Goal: Task Accomplishment & Management: Manage account settings

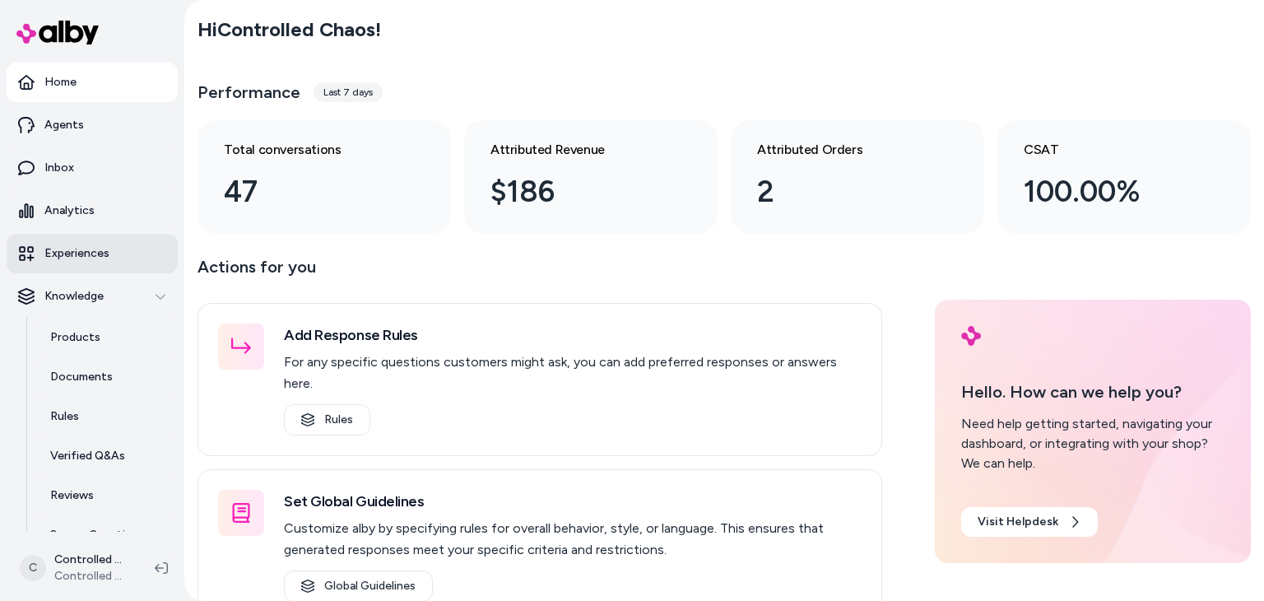
click at [138, 260] on link "Experiences" at bounding box center [92, 253] width 171 height 39
click at [104, 257] on p "Experiences" at bounding box center [76, 253] width 65 height 16
click at [56, 258] on p "Experiences" at bounding box center [76, 253] width 65 height 16
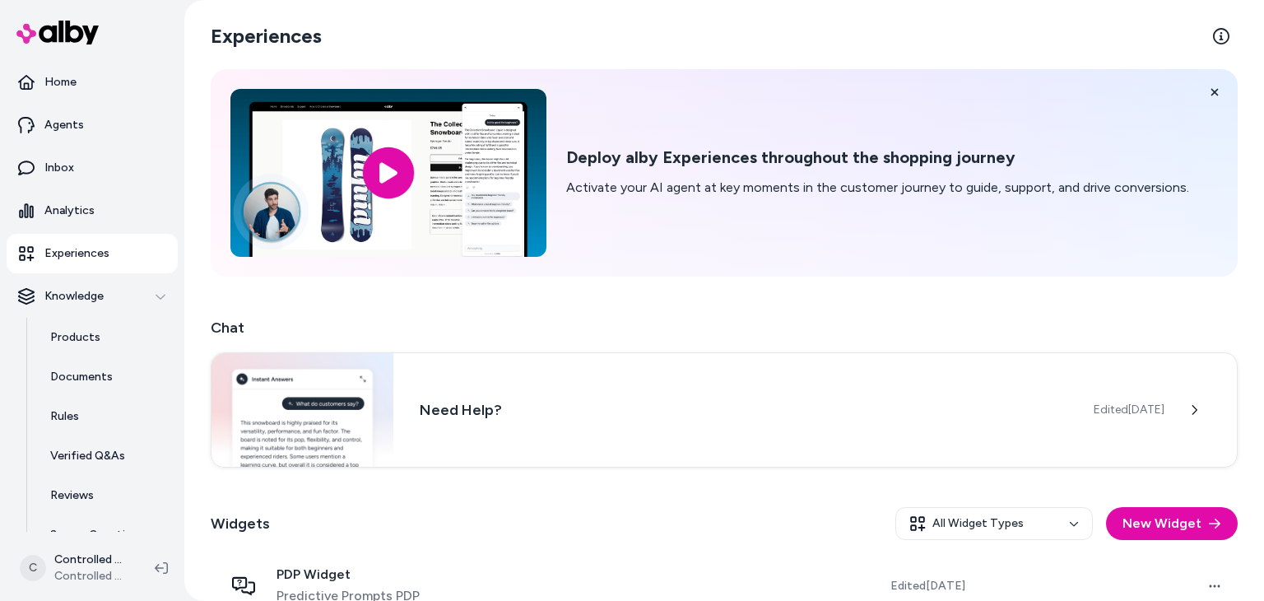
click at [56, 258] on p "Experiences" at bounding box center [76, 253] width 65 height 16
click at [543, 392] on div "Need Help? Edited [DATE]" at bounding box center [724, 407] width 1027 height 115
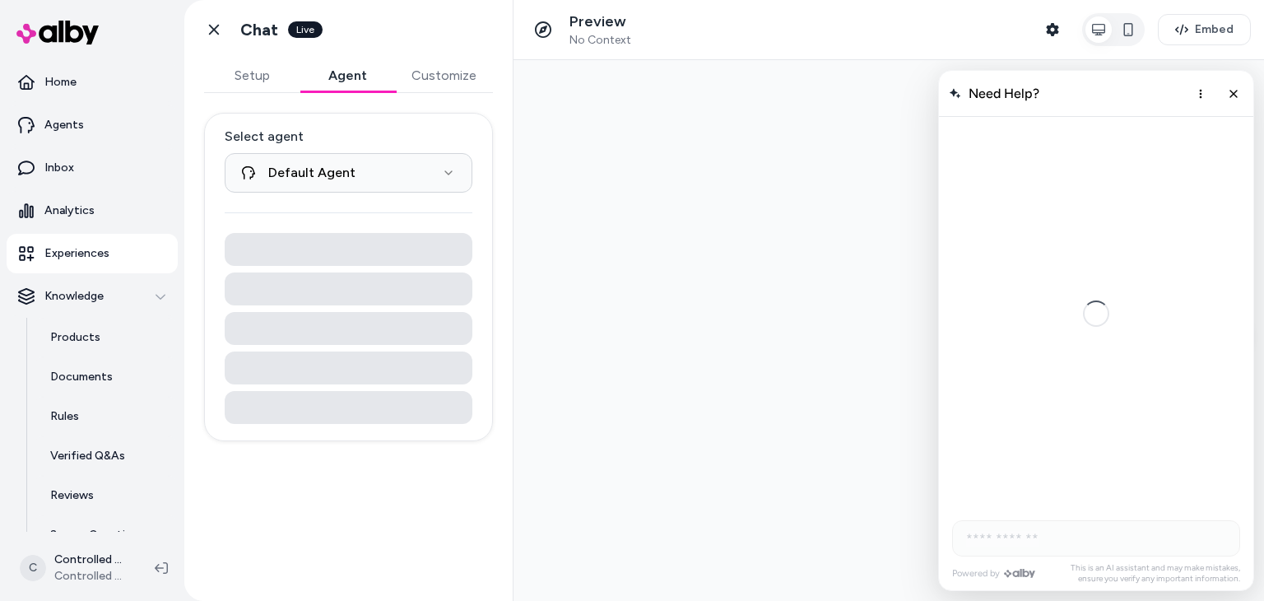
click at [341, 82] on button "Agent" at bounding box center [346, 75] width 95 height 33
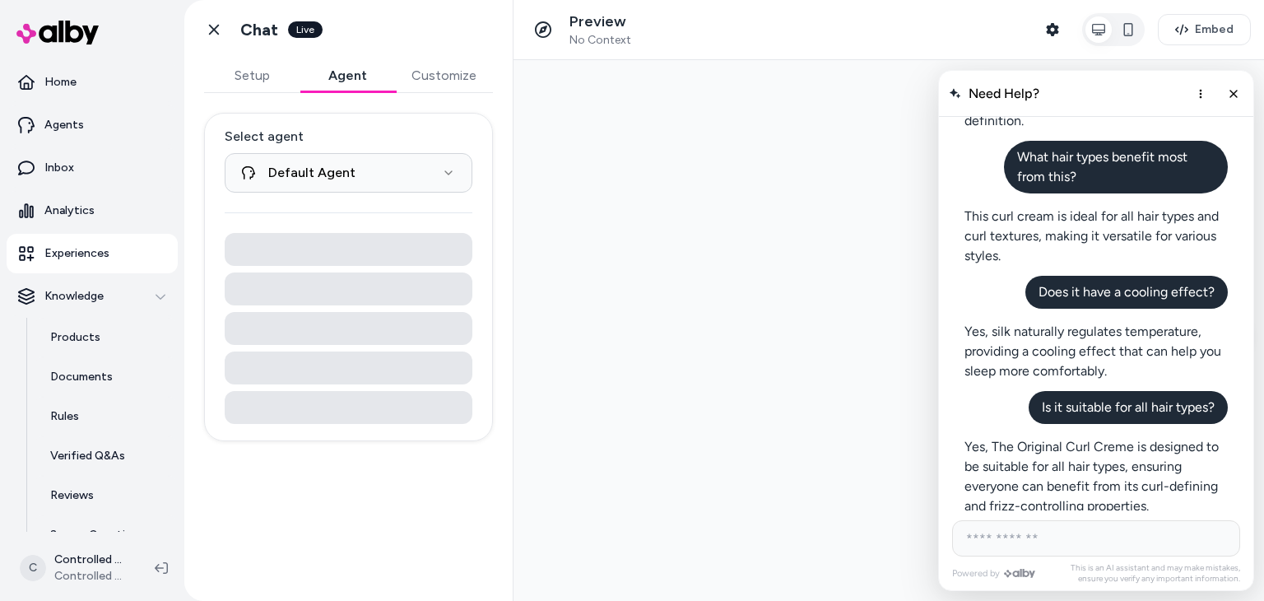
scroll to position [991, 0]
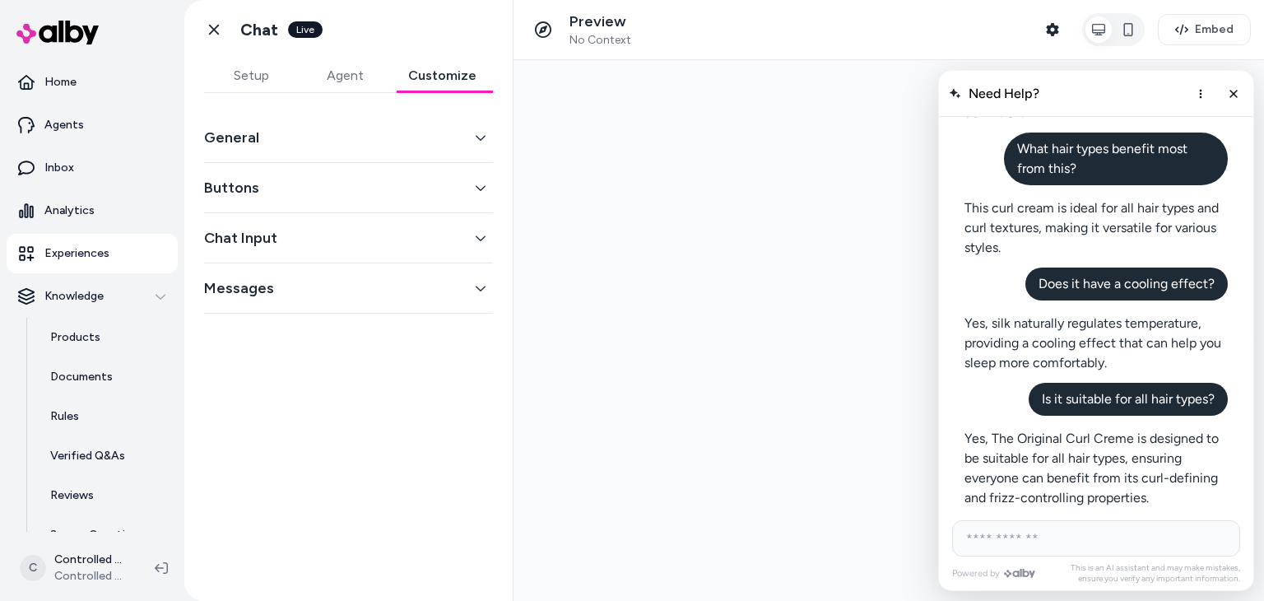
click at [441, 77] on button "Customize" at bounding box center [442, 75] width 101 height 33
click at [408, 142] on button "General" at bounding box center [348, 137] width 289 height 23
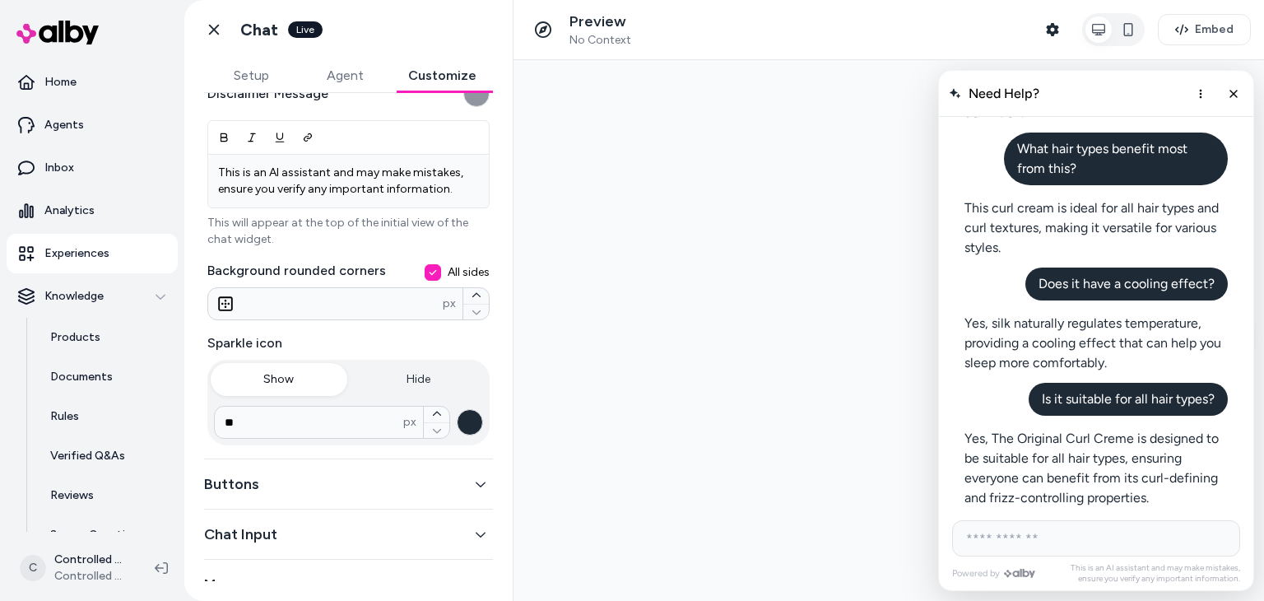
scroll to position [313, 0]
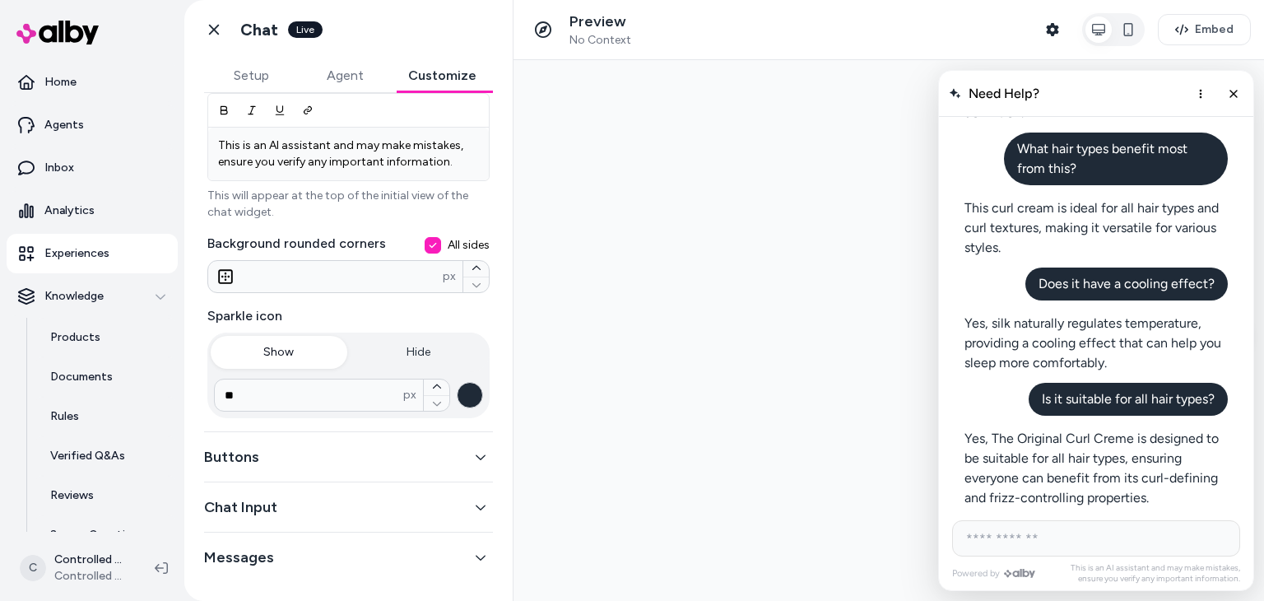
click at [436, 450] on button "Buttons" at bounding box center [348, 456] width 289 height 23
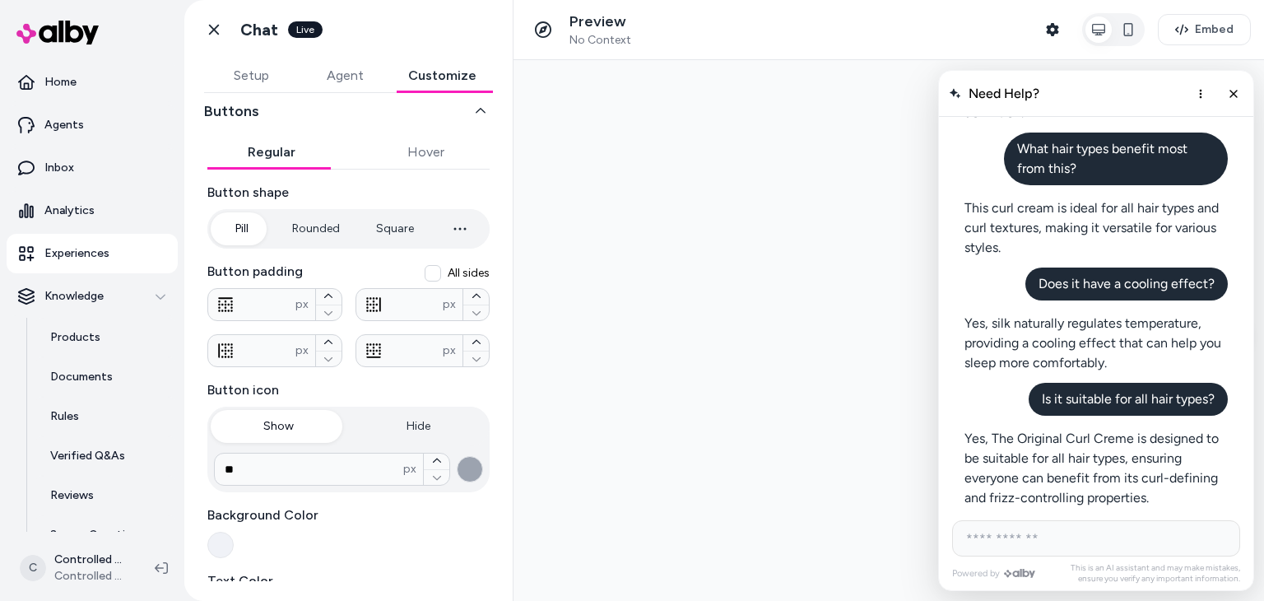
scroll to position [76, 0]
click at [411, 152] on div "General Buttons Regular Hover Button shape Pill Rounded Square **** px Button p…" at bounding box center [348, 427] width 289 height 781
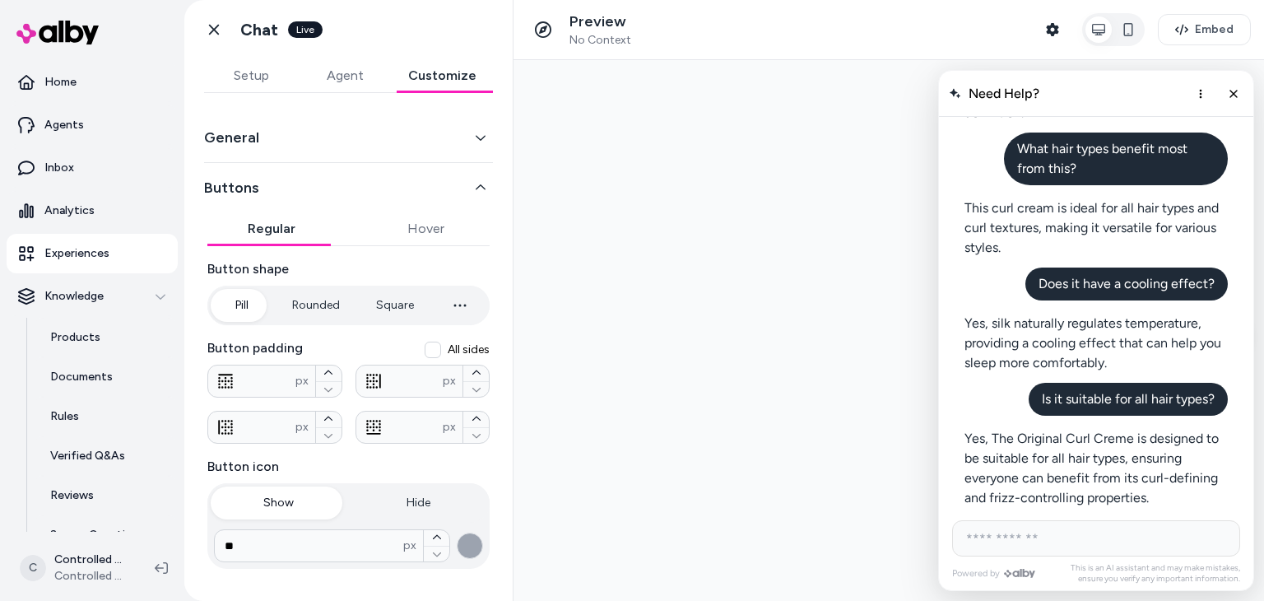
click at [289, 218] on button "Regular" at bounding box center [271, 228] width 128 height 33
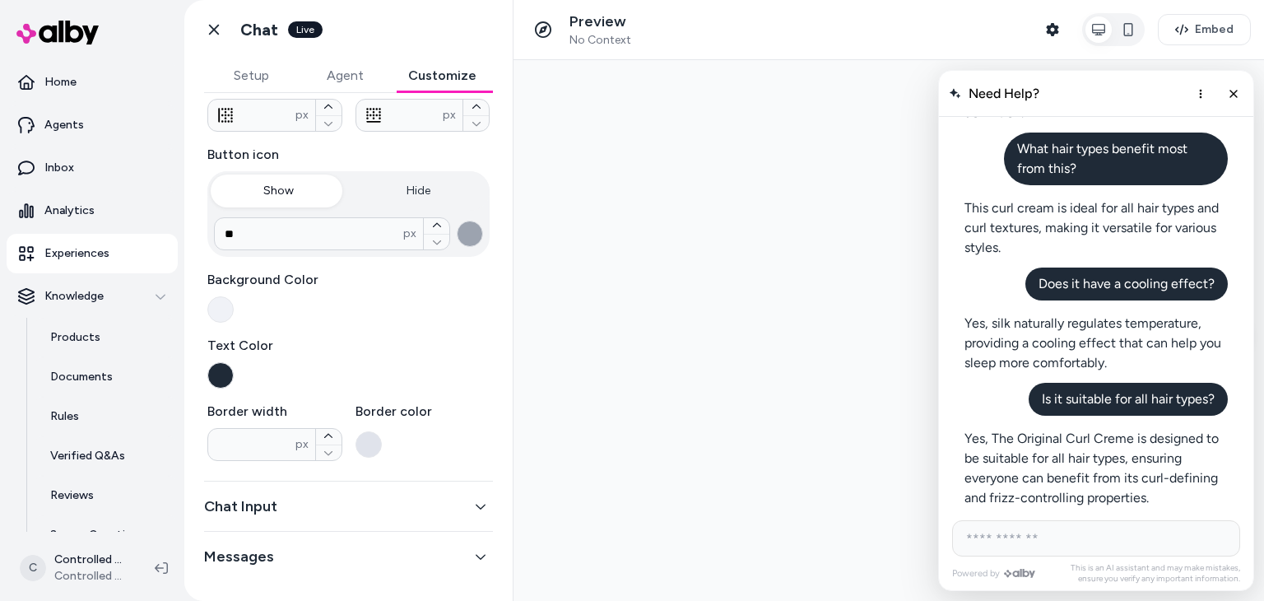
click at [454, 524] on div "Chat Input" at bounding box center [348, 506] width 289 height 50
click at [462, 512] on button "Chat Input" at bounding box center [348, 505] width 289 height 23
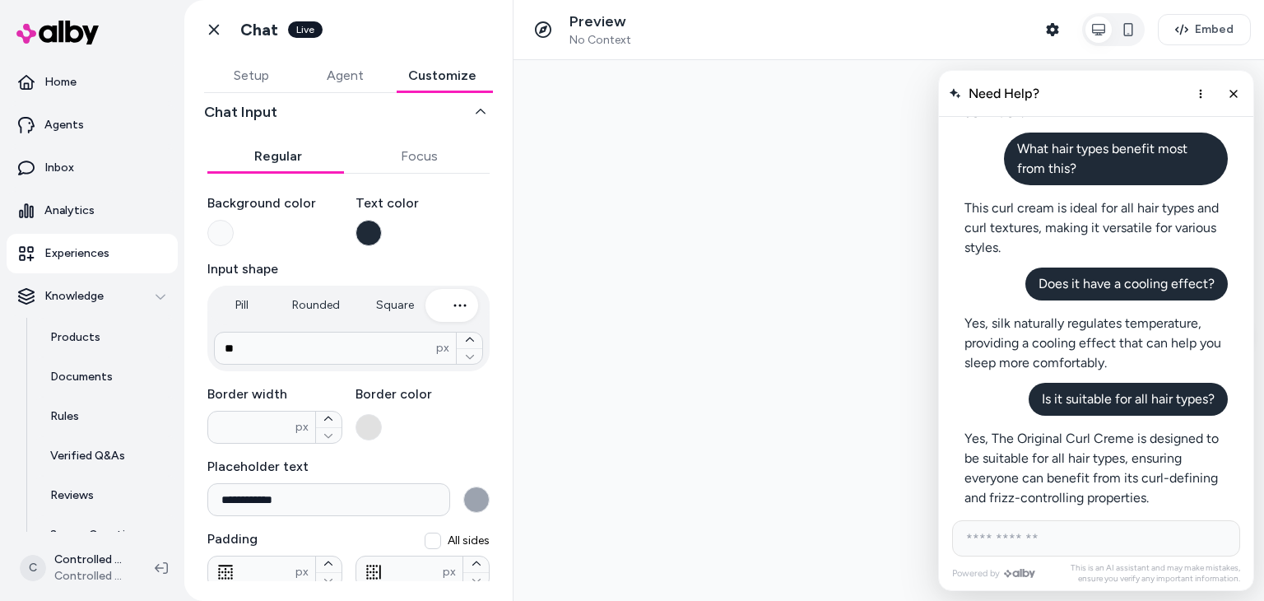
scroll to position [246, 0]
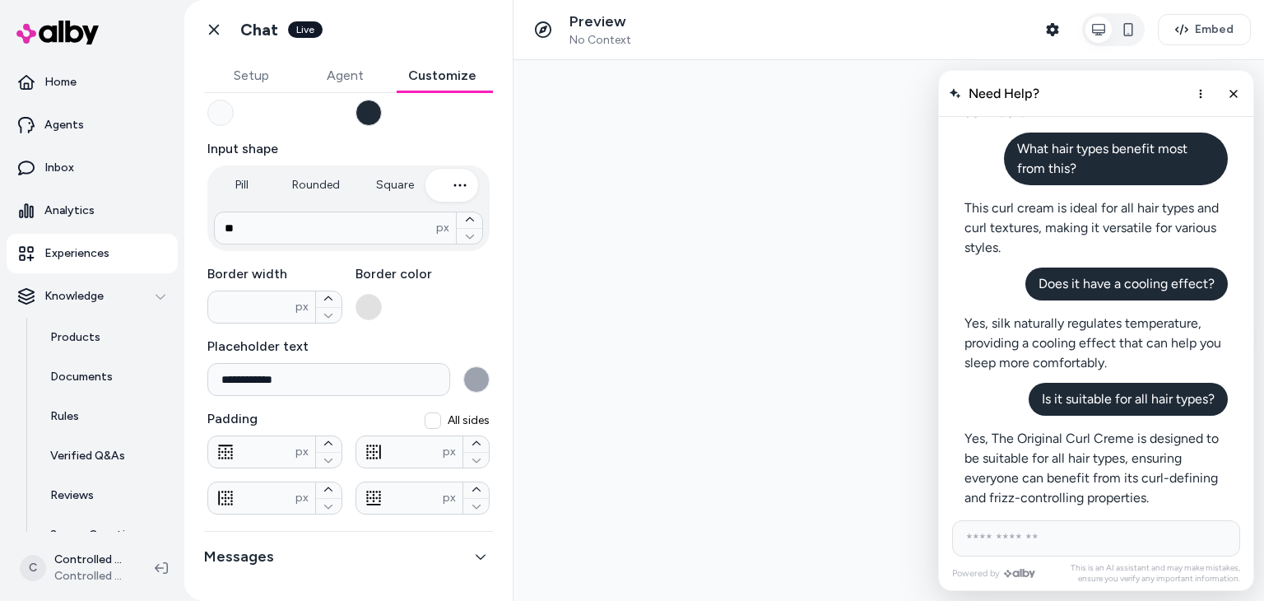
click at [255, 86] on button "Setup" at bounding box center [251, 75] width 94 height 33
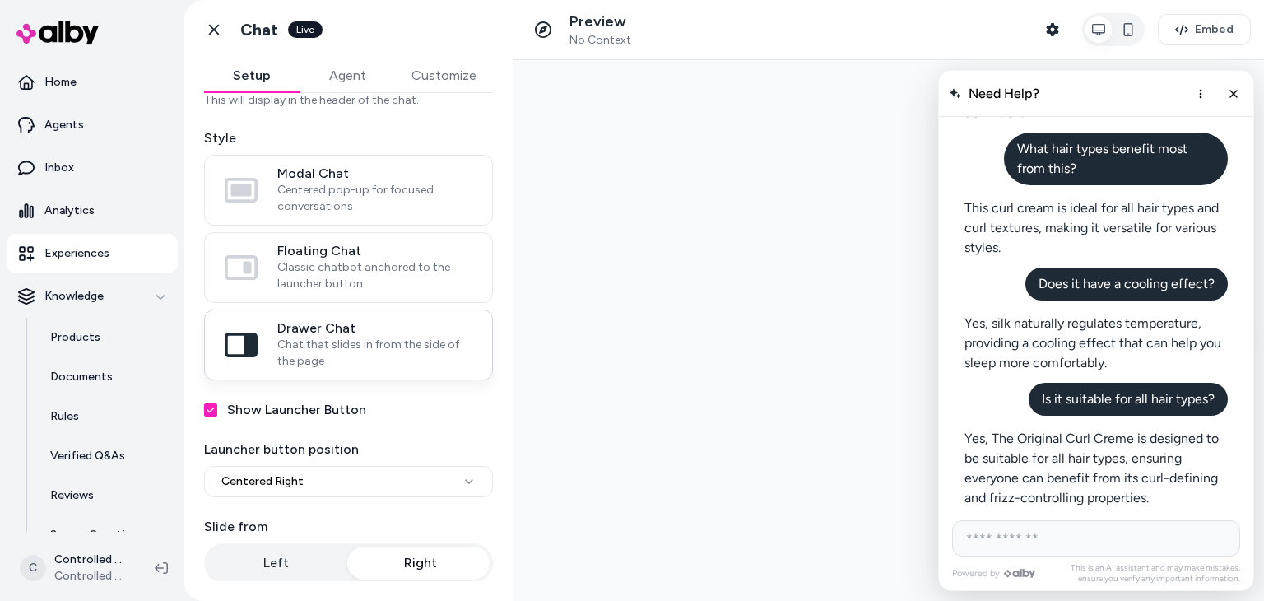
scroll to position [0, 0]
